Goal: Task Accomplishment & Management: Complete application form

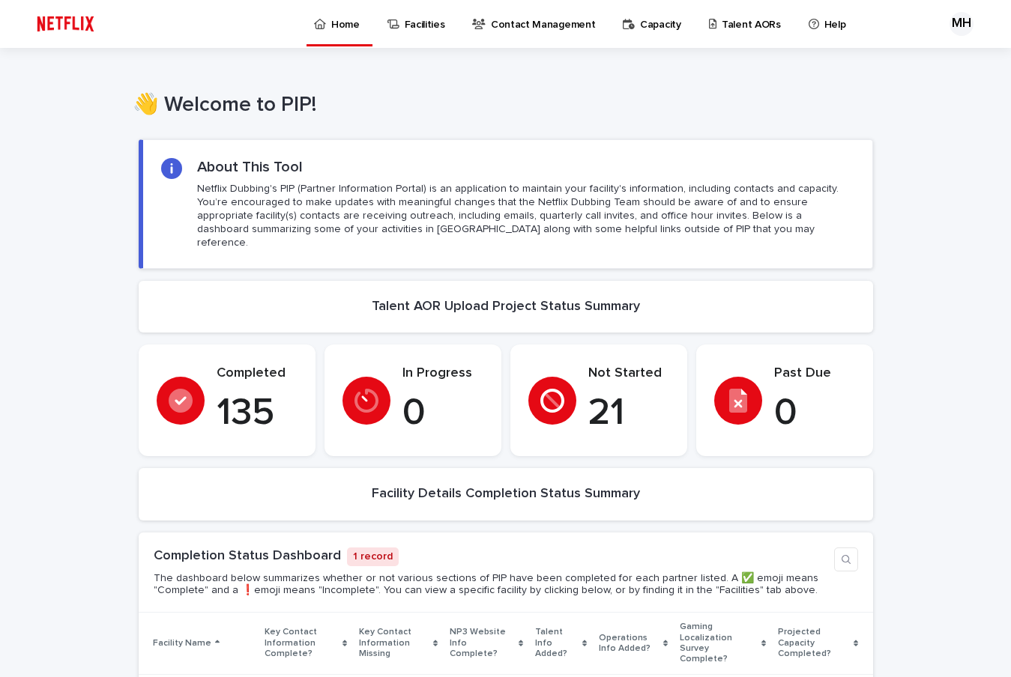
click at [727, 22] on p "Talent AORs" at bounding box center [750, 15] width 59 height 31
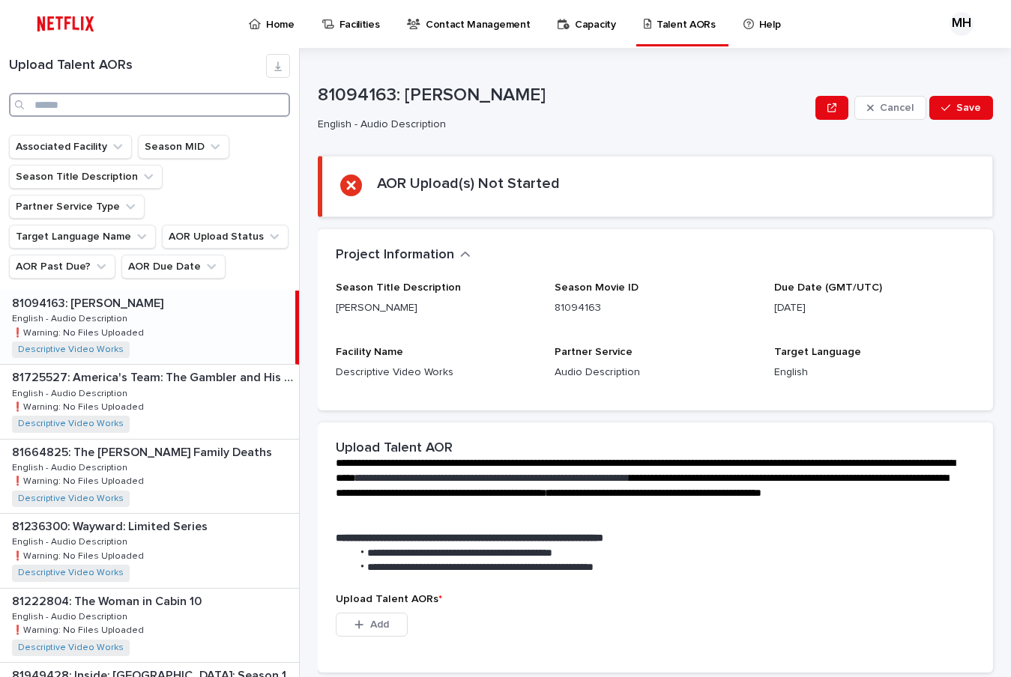
click at [79, 100] on input "Search" at bounding box center [149, 105] width 281 height 24
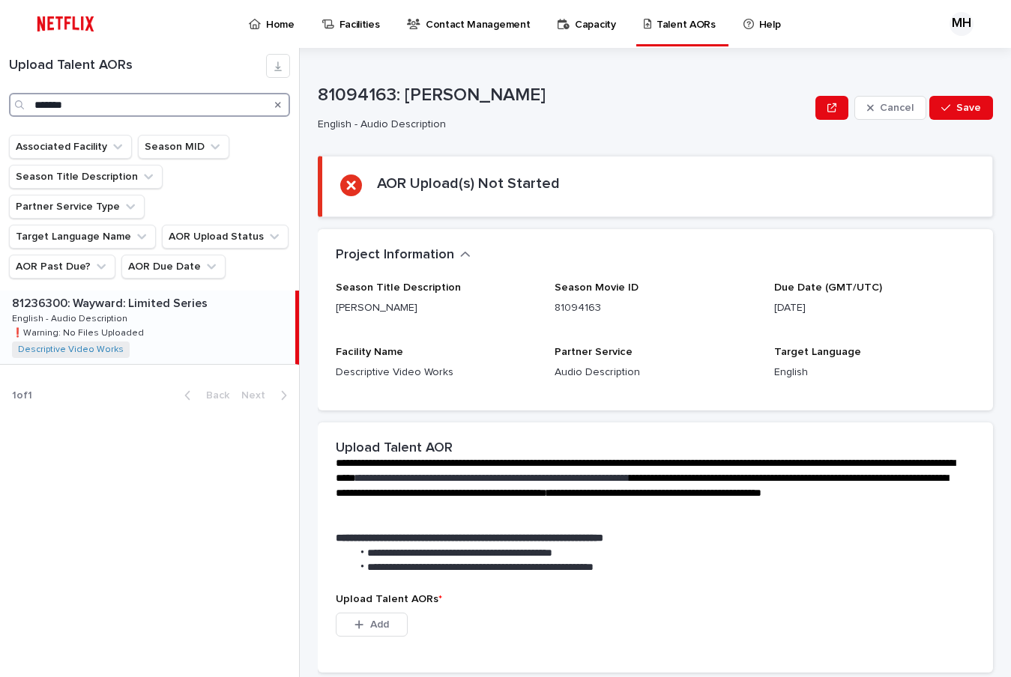
type input "*******"
click at [79, 325] on p "❗️Warning: No Files Uploaded" at bounding box center [79, 331] width 135 height 13
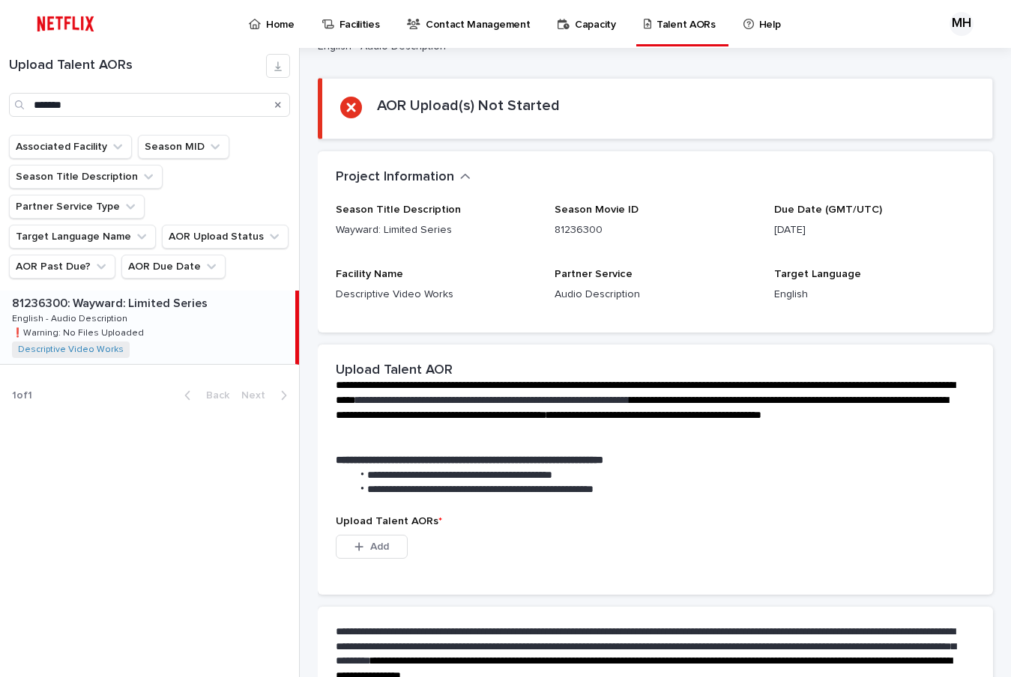
scroll to position [236, 0]
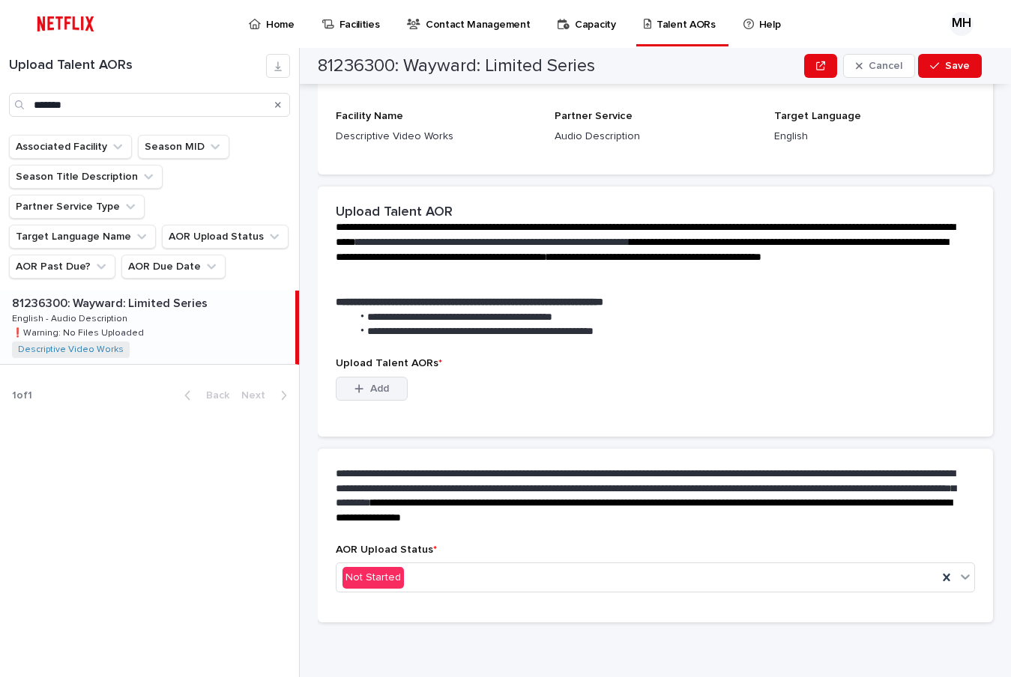
click at [387, 387] on span "Add" at bounding box center [379, 389] width 19 height 10
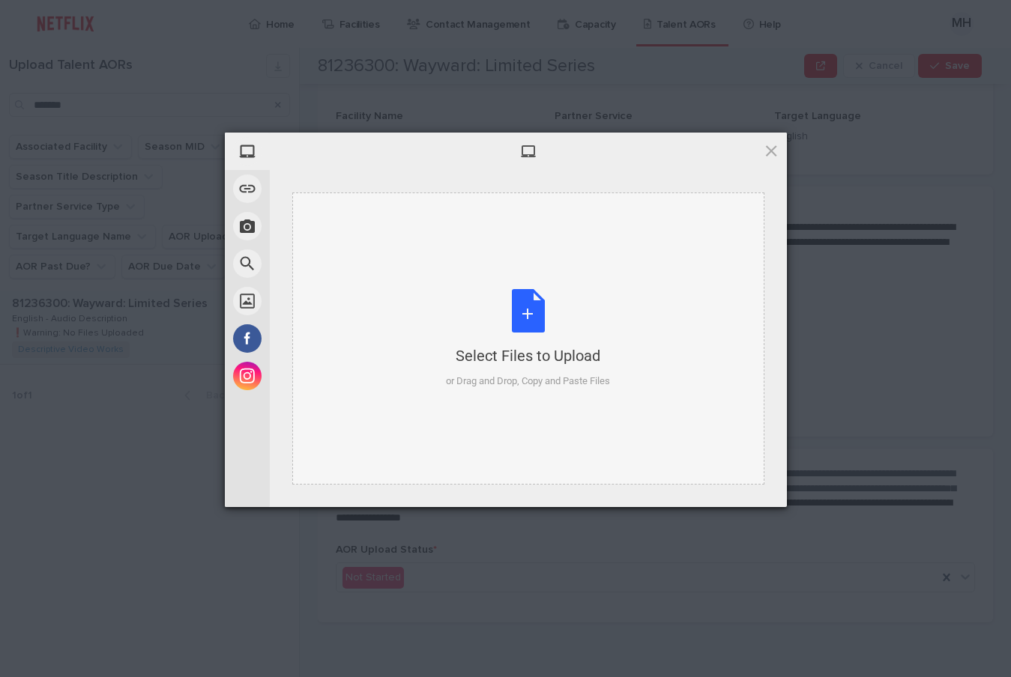
click at [536, 303] on div "Select Files to Upload or Drag and Drop, Copy and Paste Files" at bounding box center [528, 339] width 164 height 100
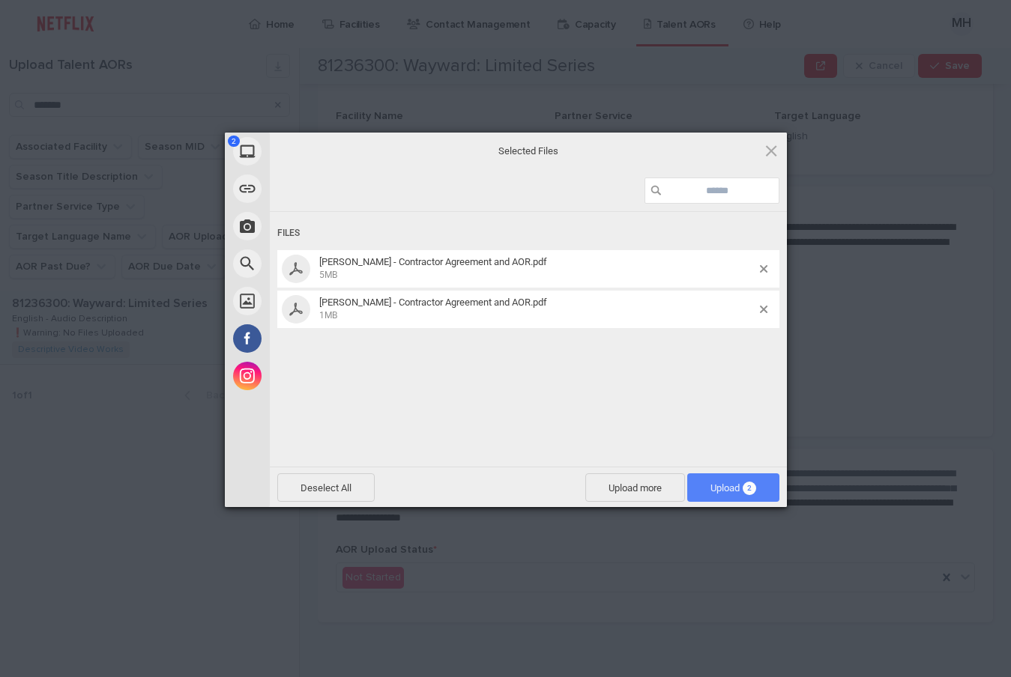
click at [748, 476] on span "Upload 2" at bounding box center [733, 487] width 92 height 28
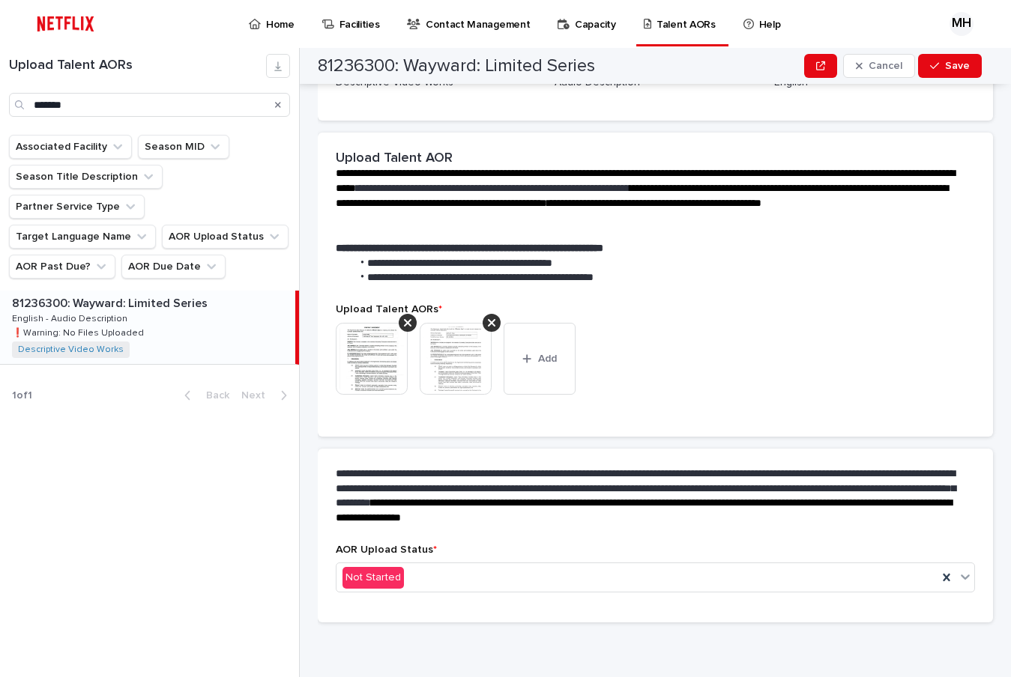
scroll to position [217, 0]
click at [408, 581] on div "Not Started" at bounding box center [636, 578] width 601 height 25
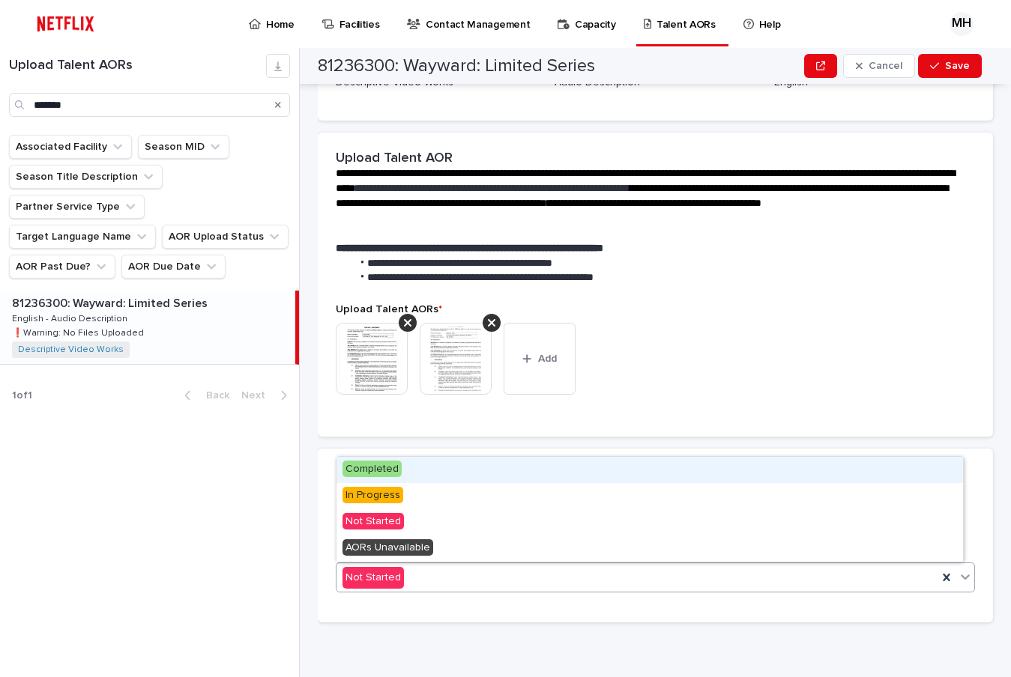
click at [372, 473] on span "Completed" at bounding box center [371, 469] width 59 height 16
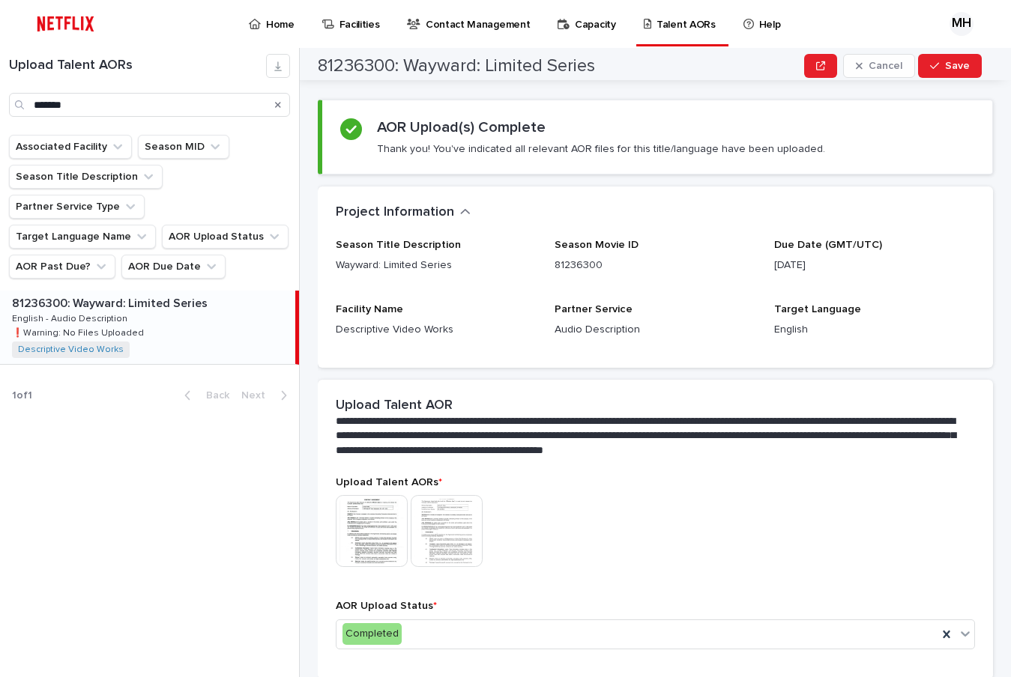
scroll to position [0, 0]
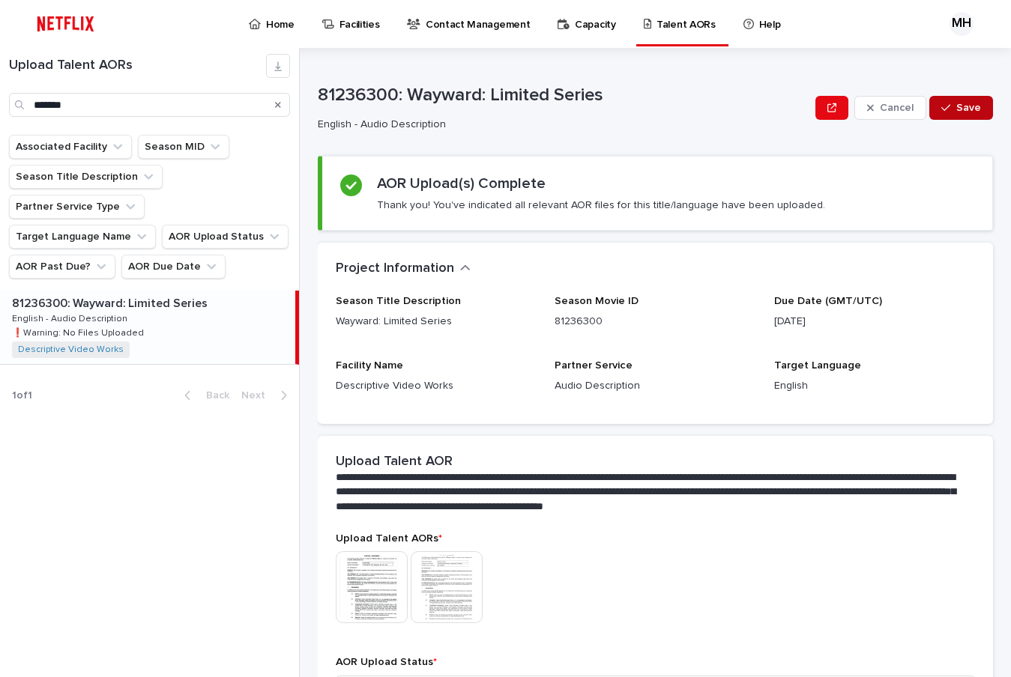
click at [941, 107] on icon "button" at bounding box center [945, 108] width 9 height 7
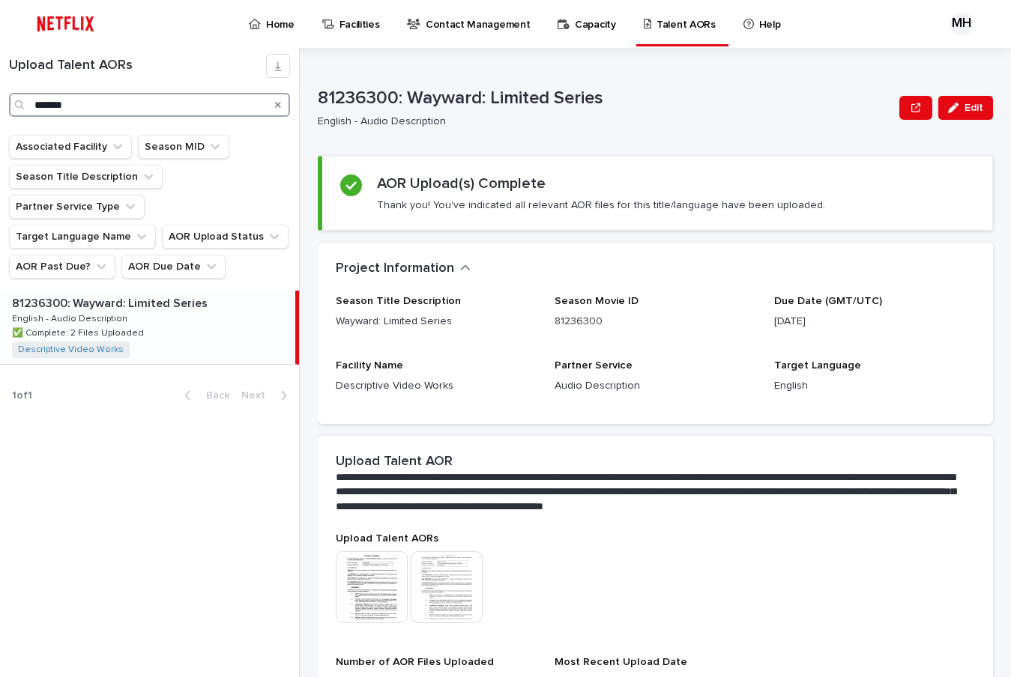
click at [81, 112] on input "*******" at bounding box center [149, 105] width 281 height 24
click at [80, 111] on input "*******" at bounding box center [149, 105] width 281 height 24
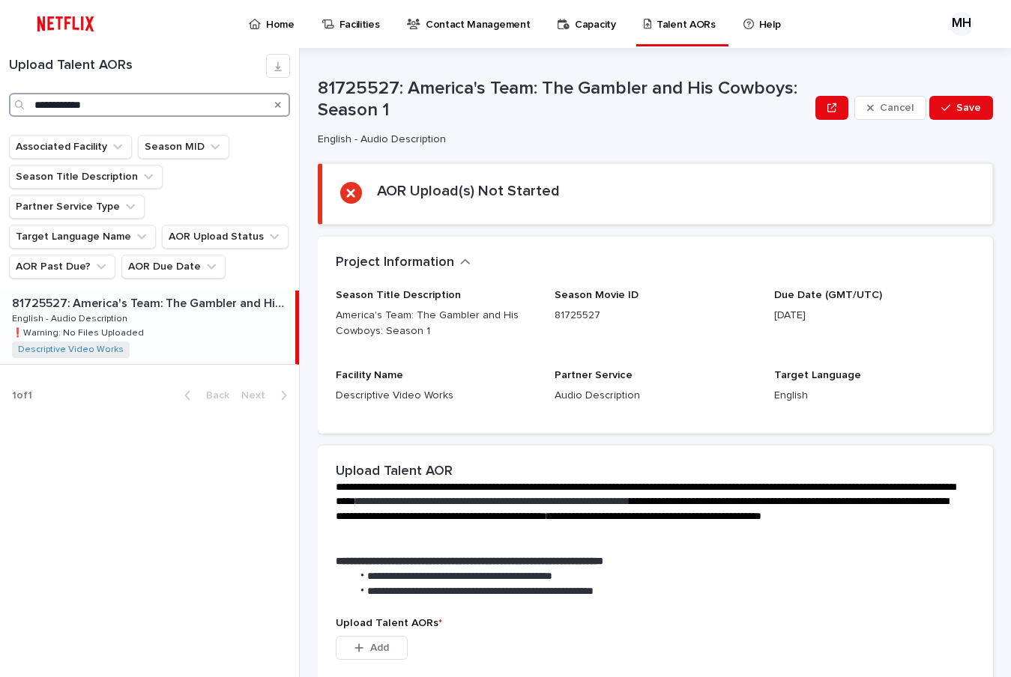
type input "**********"
click at [126, 291] on div "81725527: America's Team: The Gambler and His Cowboys: Season 1 81725527: Ameri…" at bounding box center [147, 327] width 295 height 73
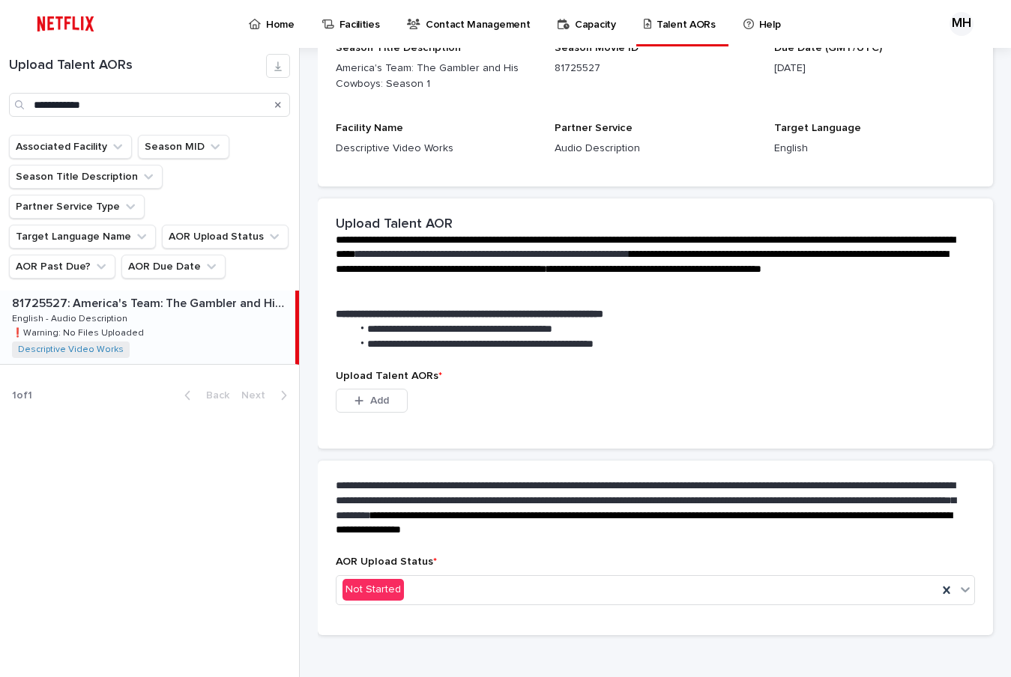
scroll to position [259, 0]
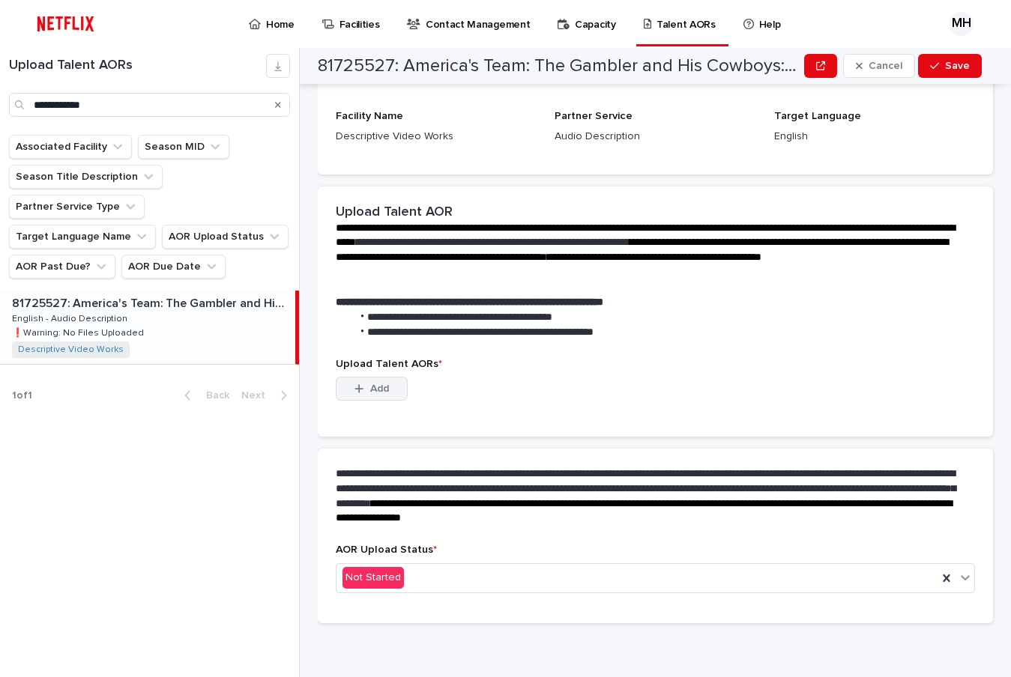
click at [393, 383] on button "Add" at bounding box center [372, 389] width 72 height 24
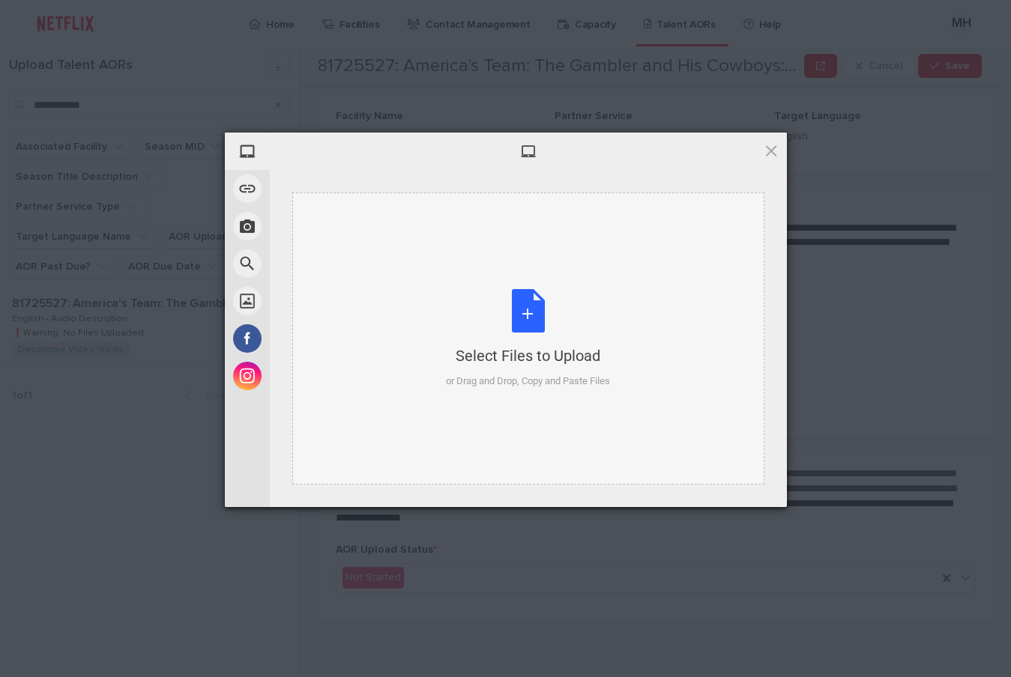
click at [525, 324] on div "Select Files to Upload or Drag and Drop, Copy and Paste Files" at bounding box center [528, 339] width 164 height 100
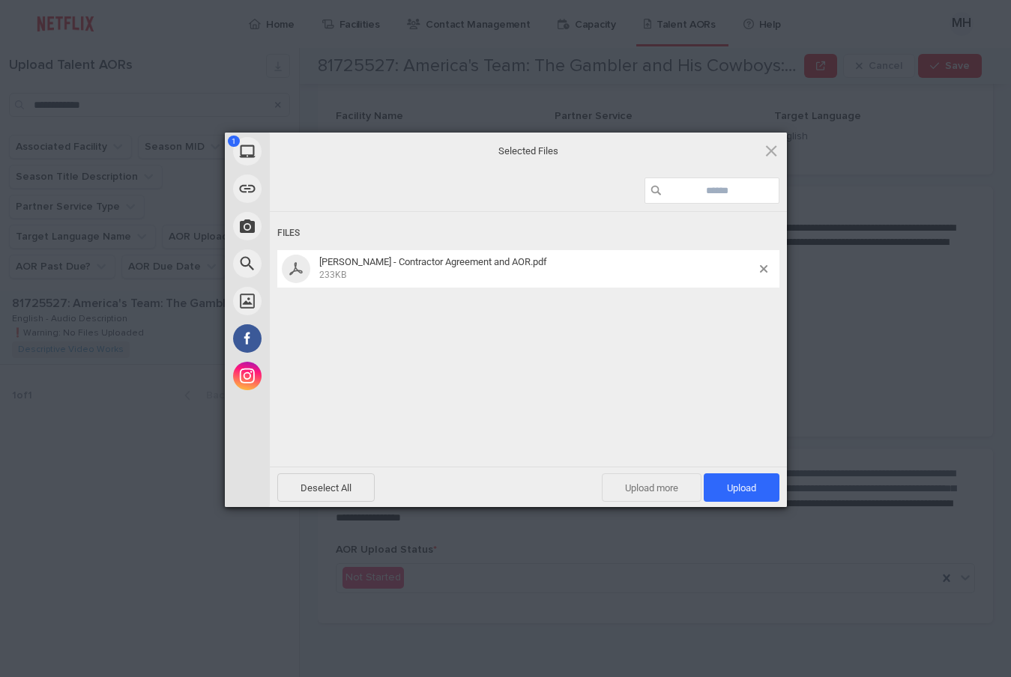
click at [659, 489] on span "Upload more" at bounding box center [652, 487] width 100 height 28
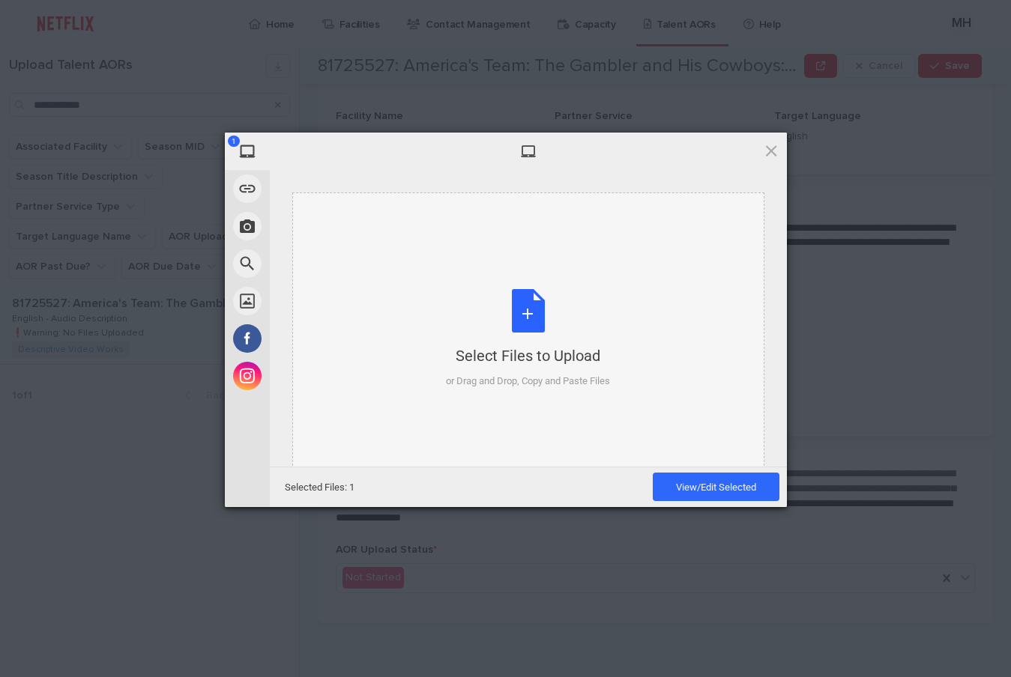
click at [514, 312] on div "Select Files to Upload or Drag and Drop, Copy and Paste Files" at bounding box center [528, 339] width 164 height 100
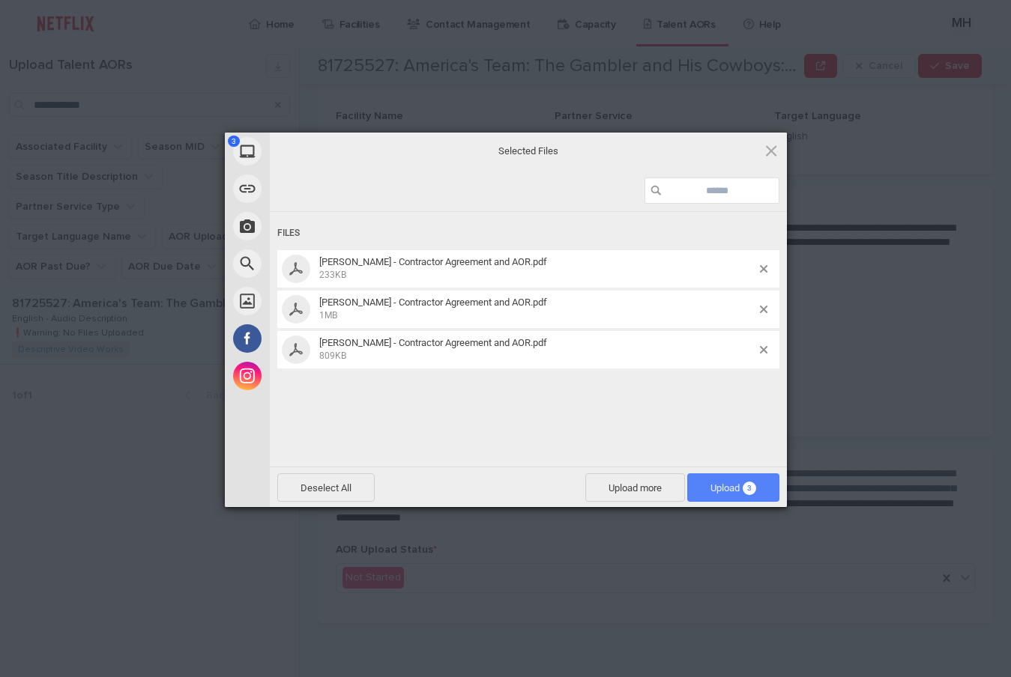
click at [721, 502] on div "Deselect All Upload more Upload 3" at bounding box center [528, 487] width 517 height 40
click at [721, 486] on span "Upload 3" at bounding box center [733, 487] width 46 height 11
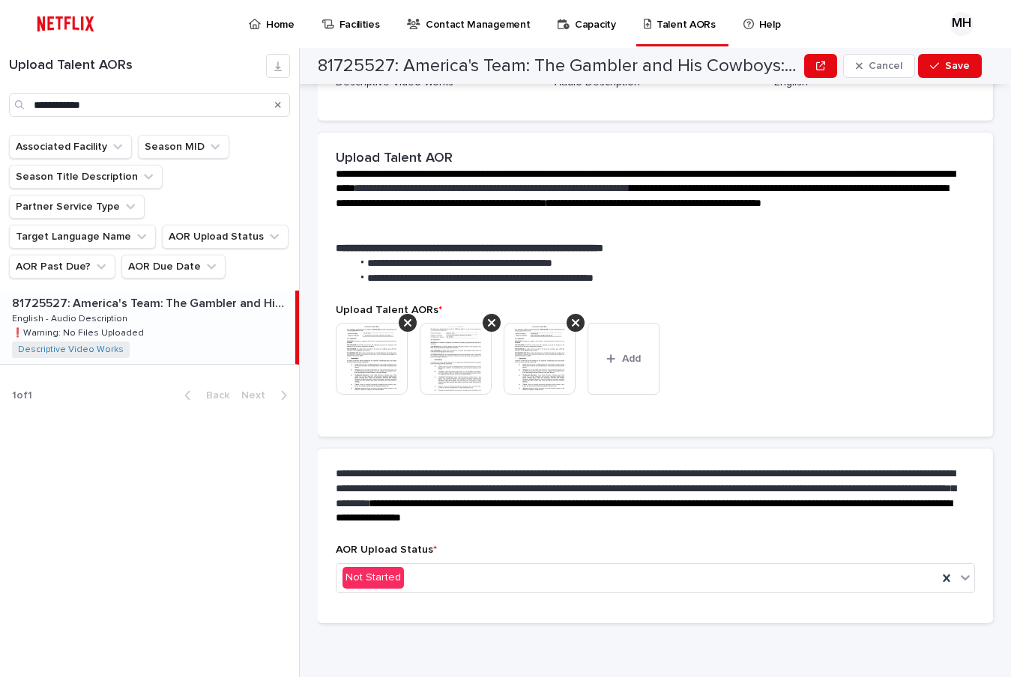
scroll to position [240, 0]
click at [433, 581] on div "Not Started" at bounding box center [636, 578] width 601 height 25
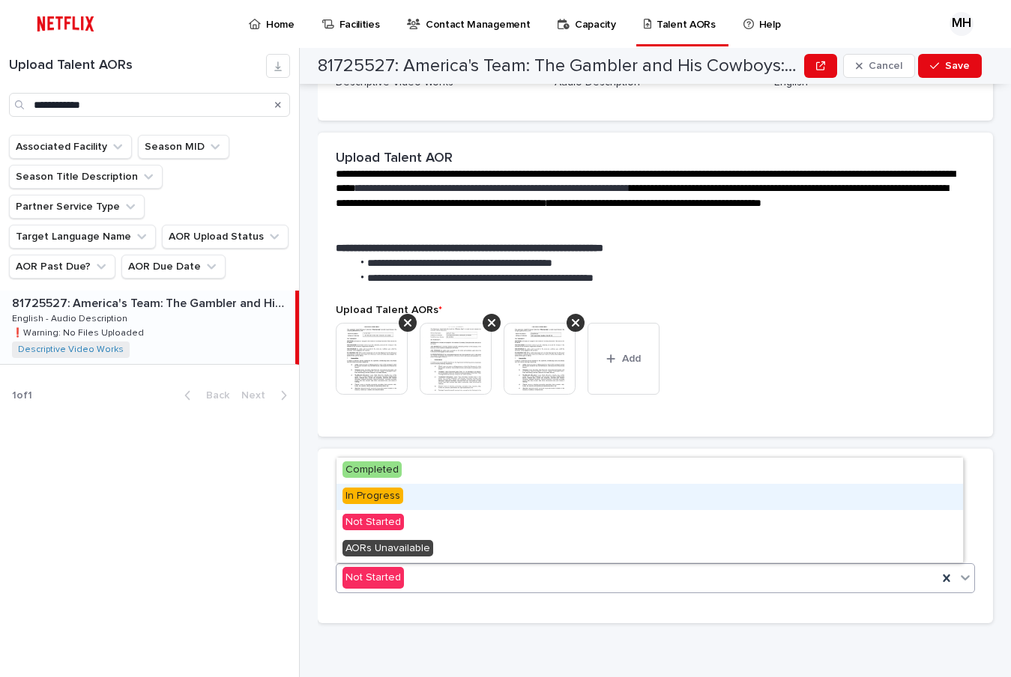
click at [407, 494] on div "In Progress" at bounding box center [649, 497] width 626 height 26
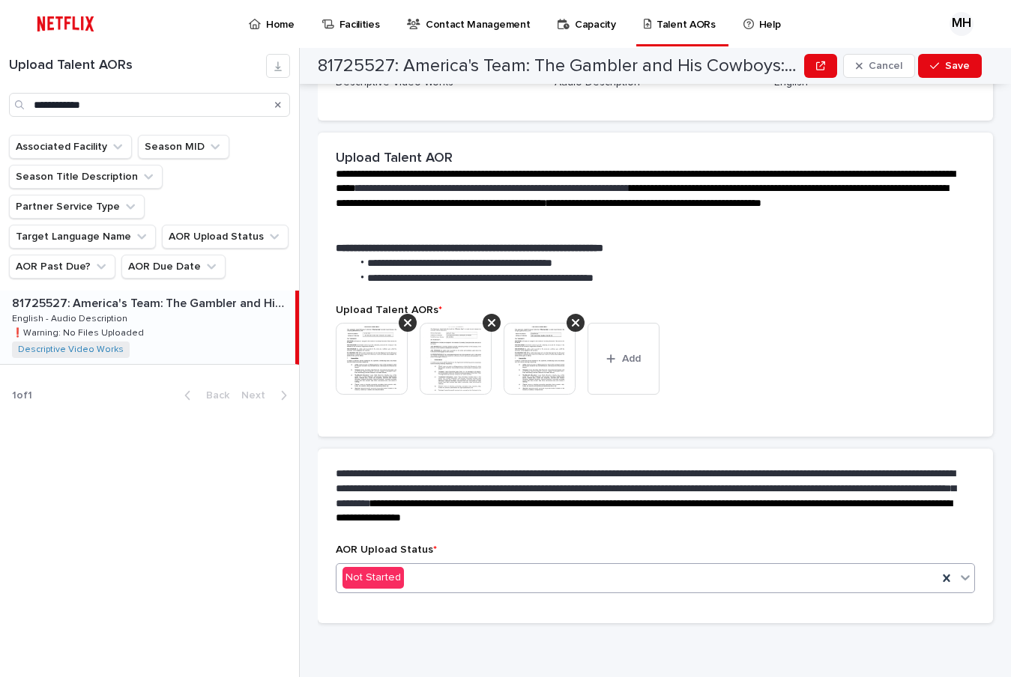
scroll to position [283, 0]
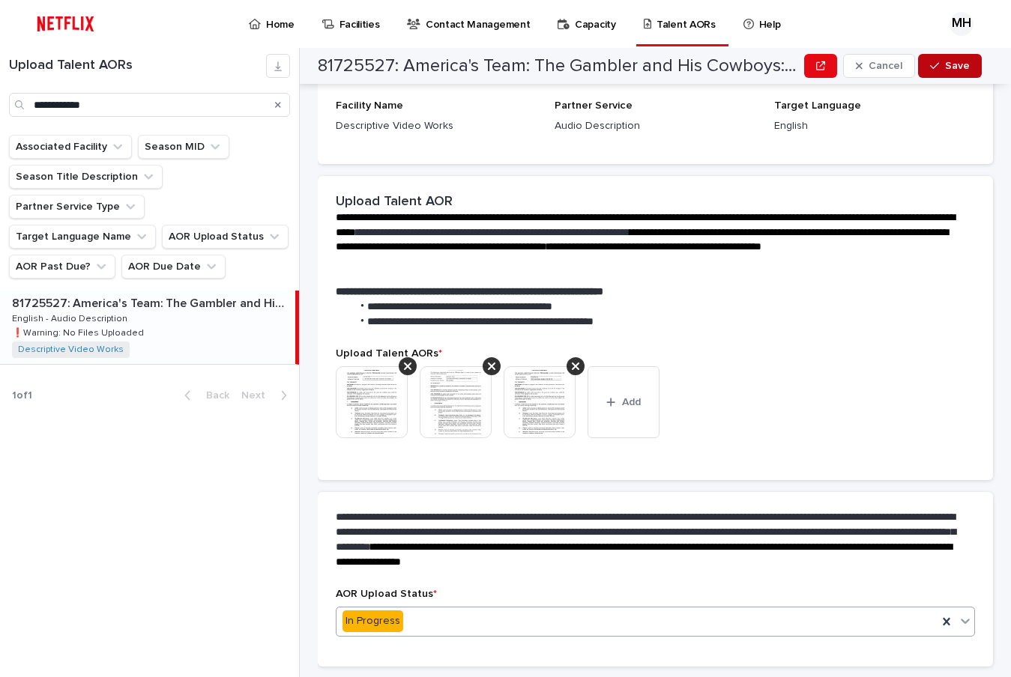
click at [954, 62] on span "Save" at bounding box center [957, 66] width 25 height 10
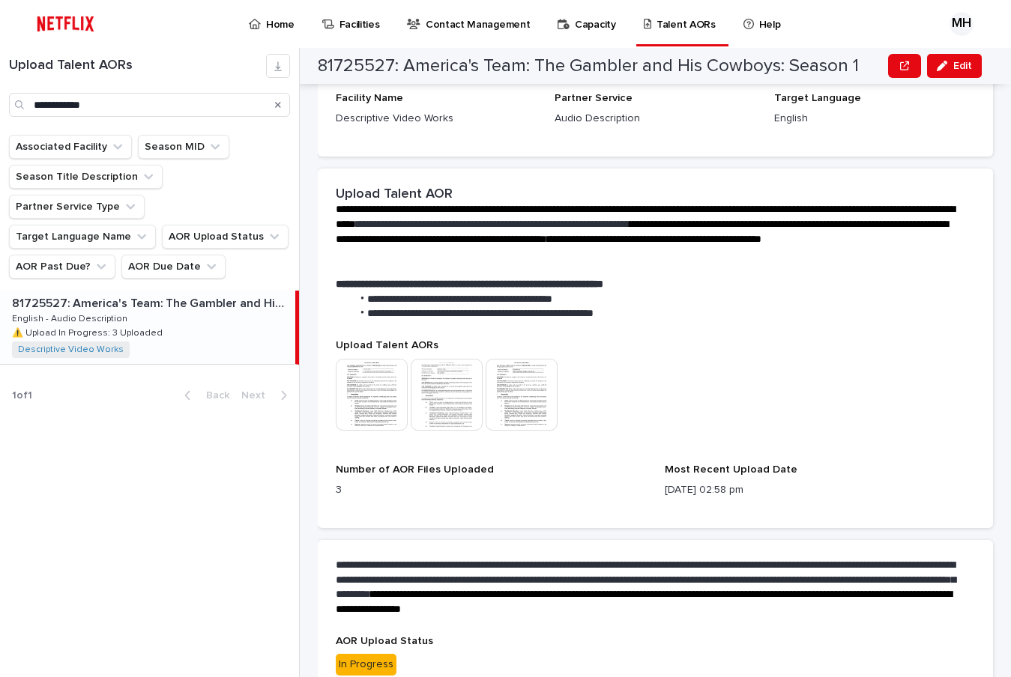
scroll to position [315, 0]
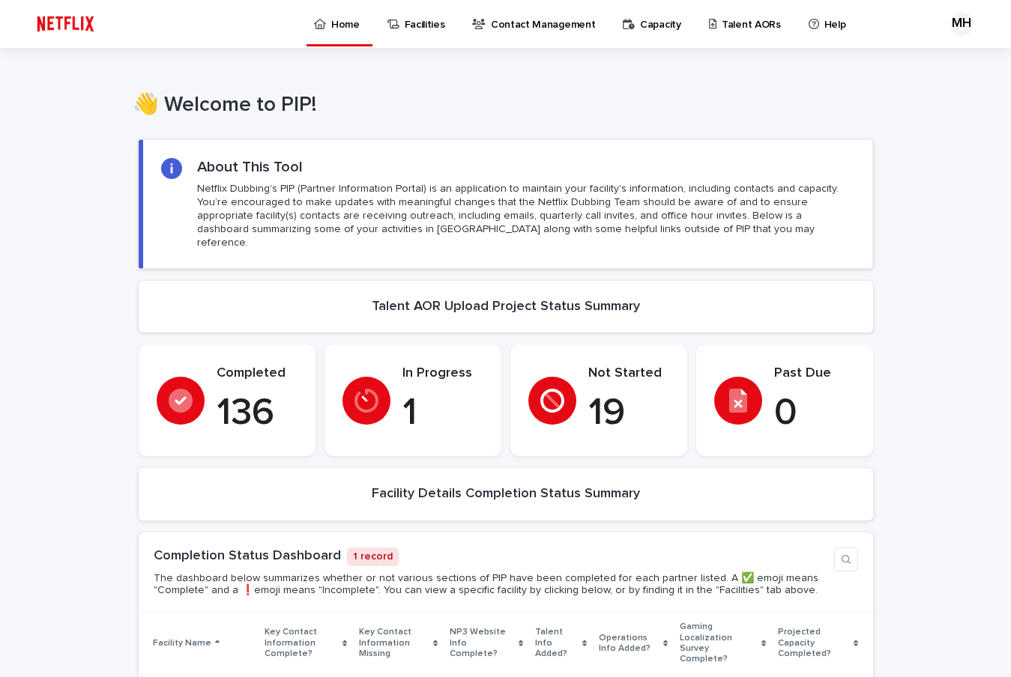
click at [726, 24] on p "Talent AORs" at bounding box center [750, 15] width 59 height 31
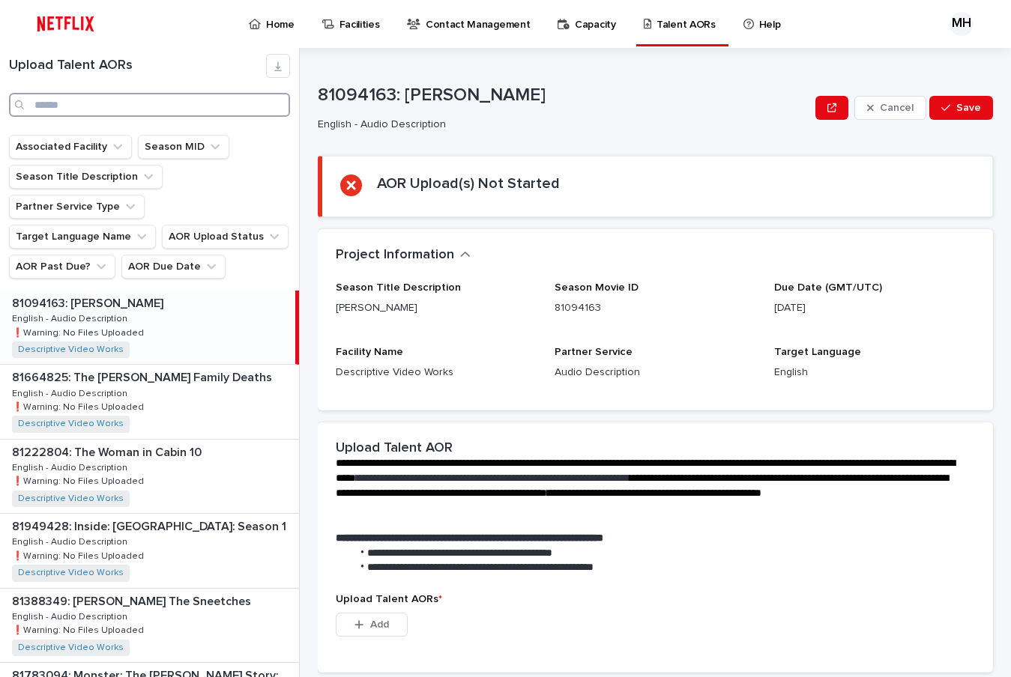
click at [69, 103] on input "Search" at bounding box center [149, 105] width 281 height 24
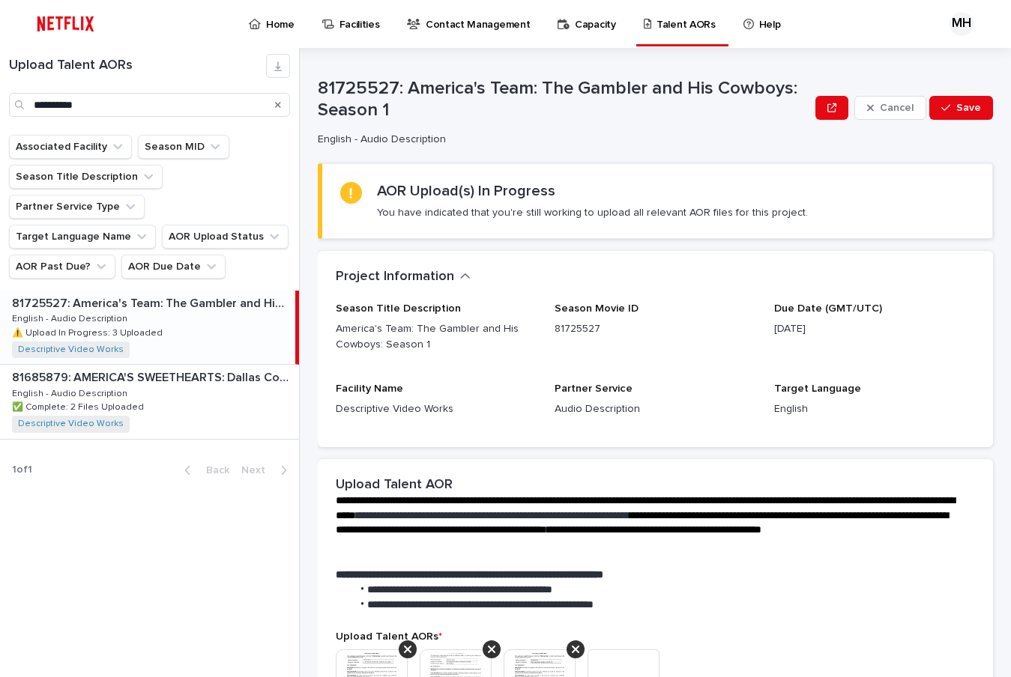
click at [95, 325] on p "⚠️ Upload In Progress: 3 Uploaded" at bounding box center [89, 331] width 154 height 13
type input "*********"
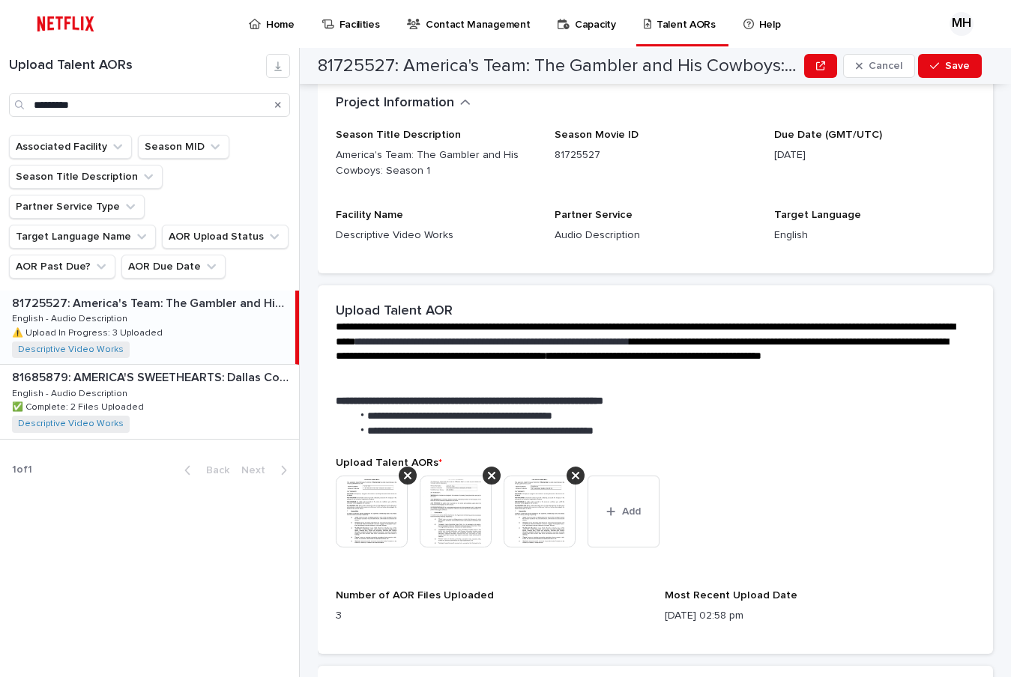
scroll to position [253, 0]
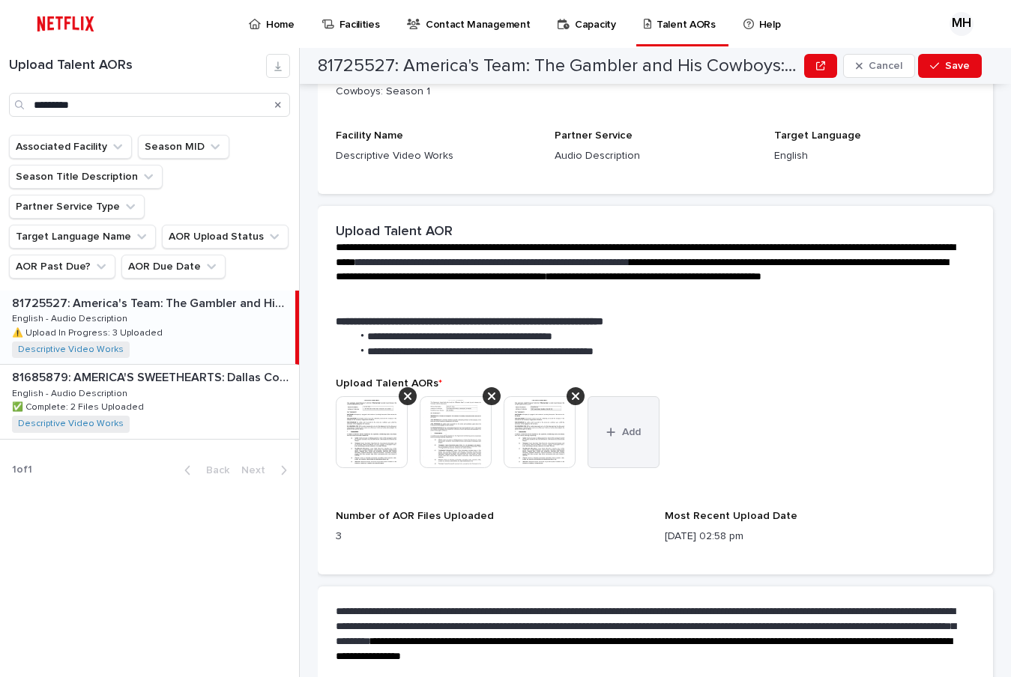
click at [629, 436] on span "Add" at bounding box center [631, 432] width 19 height 10
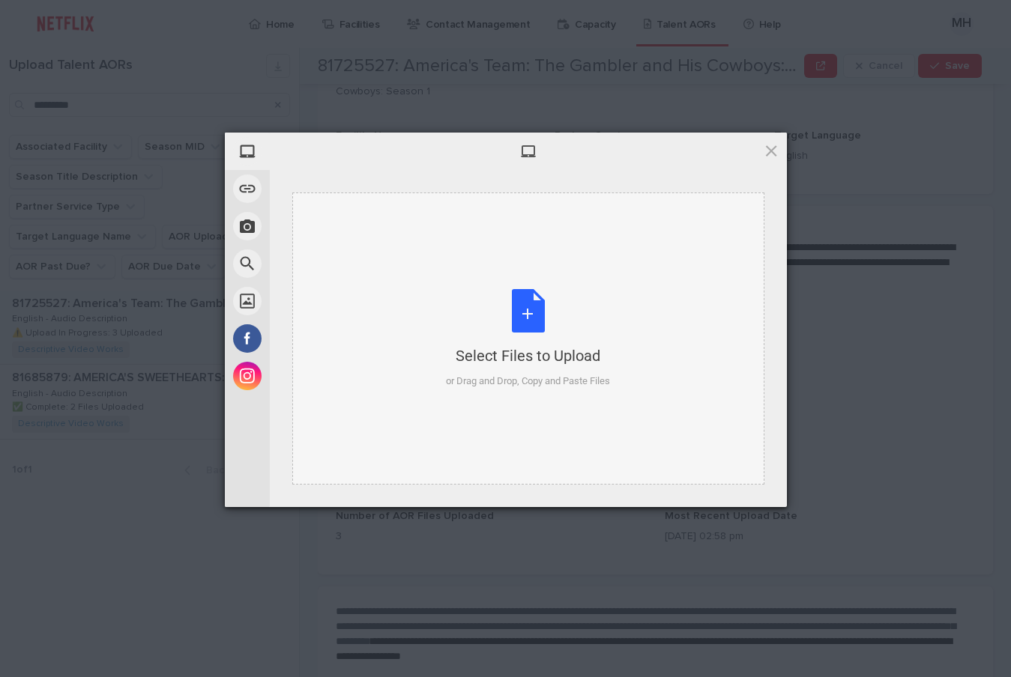
click at [524, 313] on div "Select Files to Upload or Drag and Drop, Copy and Paste Files" at bounding box center [528, 339] width 164 height 100
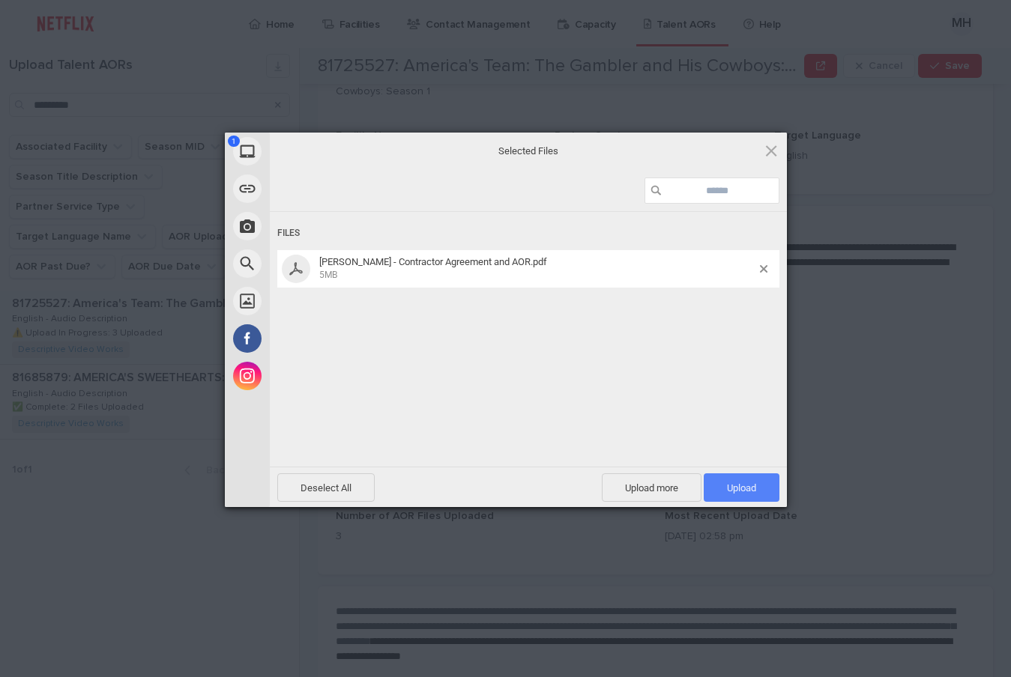
click at [744, 491] on span "Upload 1" at bounding box center [741, 487] width 29 height 11
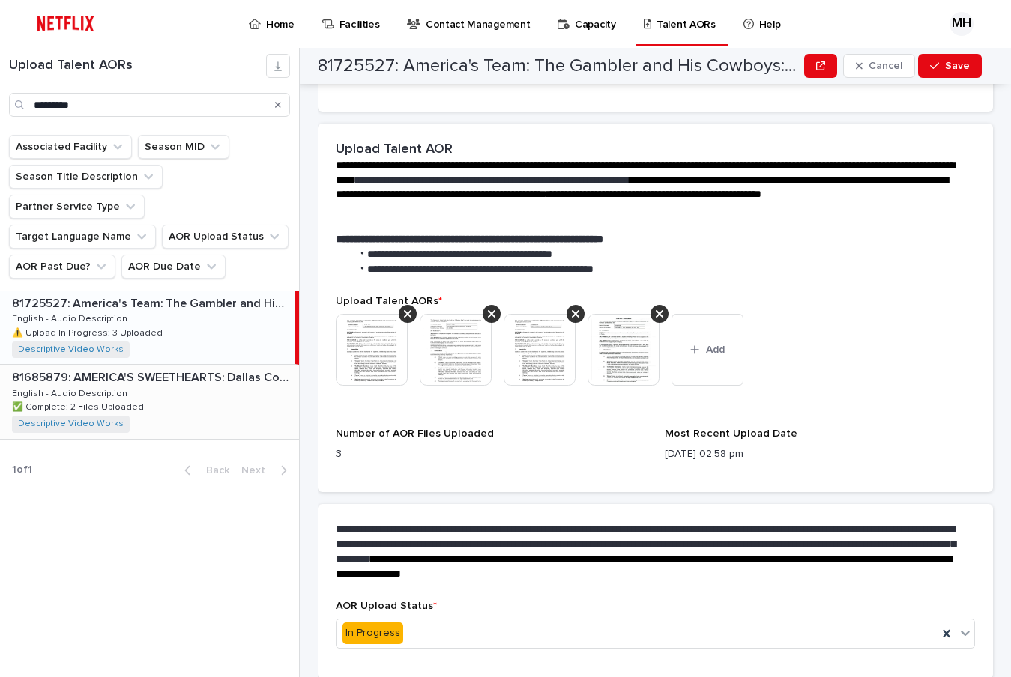
scroll to position [391, 0]
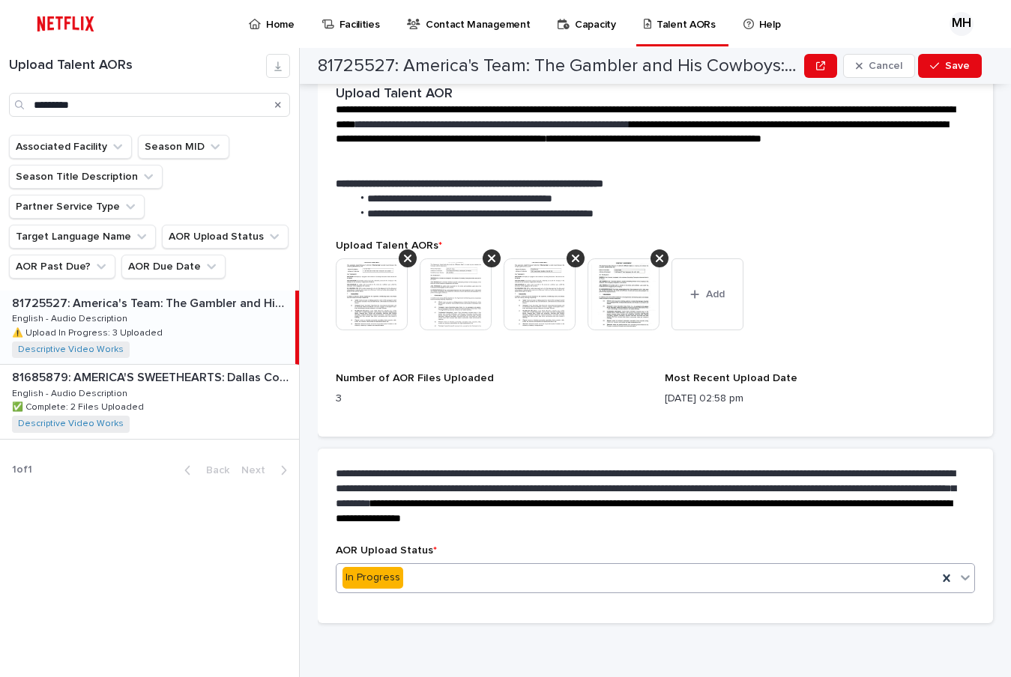
click at [420, 580] on div "In Progress" at bounding box center [636, 578] width 601 height 25
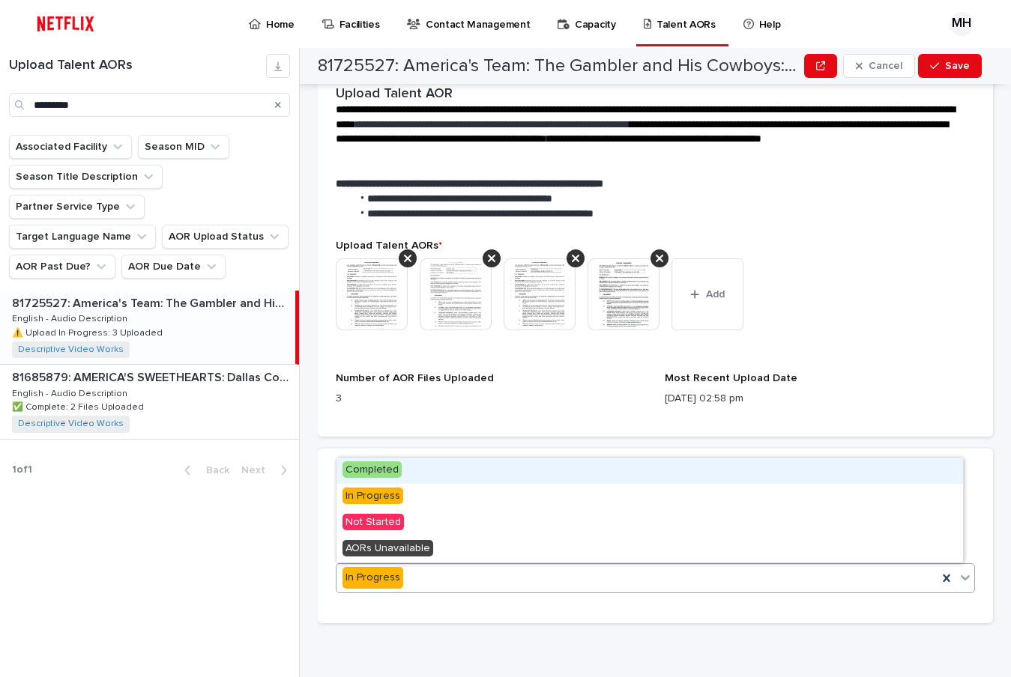
click at [398, 470] on span "Completed" at bounding box center [371, 469] width 59 height 16
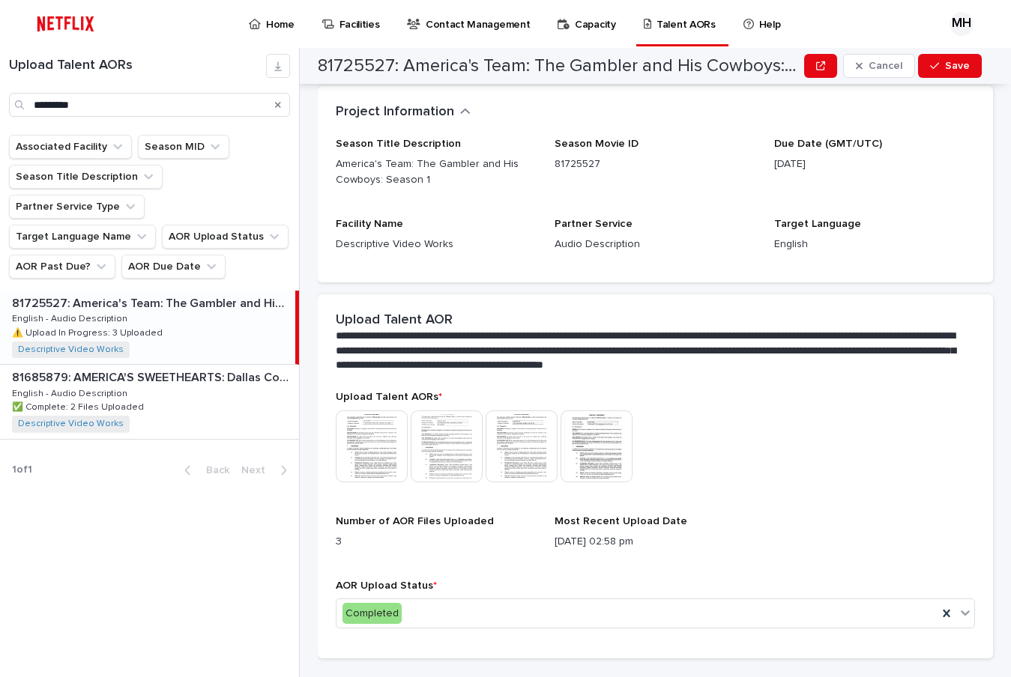
scroll to position [0, 0]
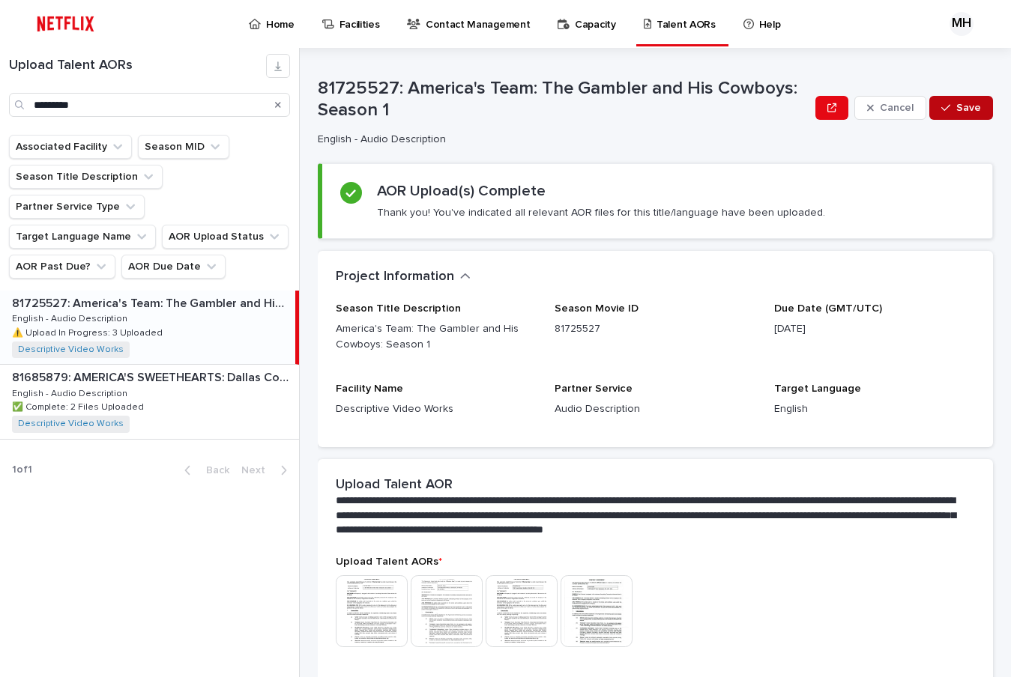
click at [957, 112] on span "Save" at bounding box center [968, 108] width 25 height 10
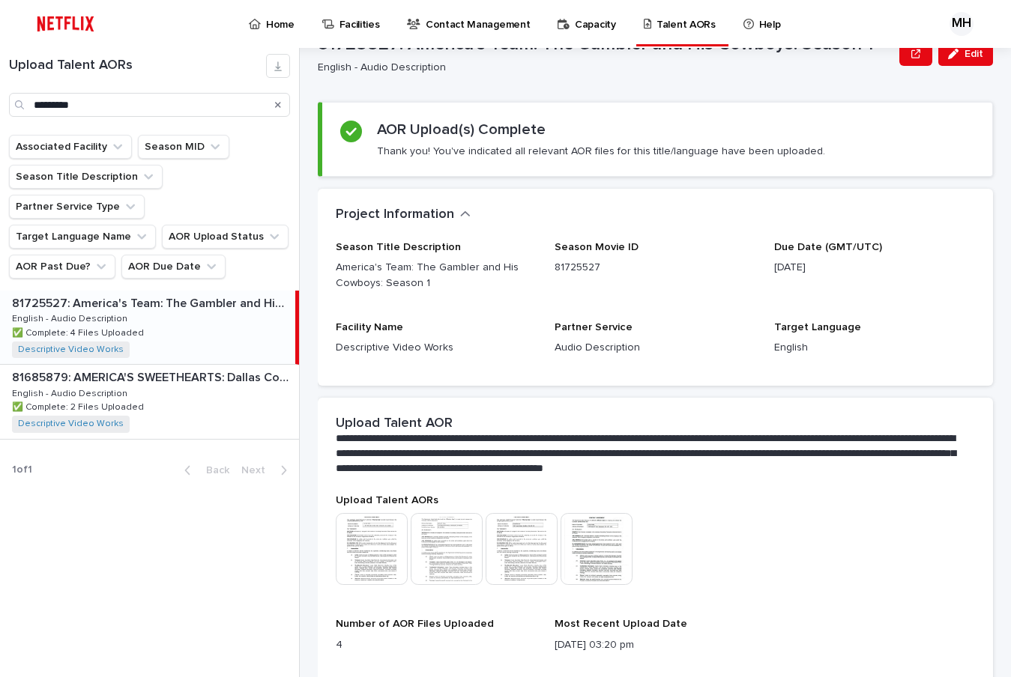
scroll to position [184, 0]
